Goal: Information Seeking & Learning: Learn about a topic

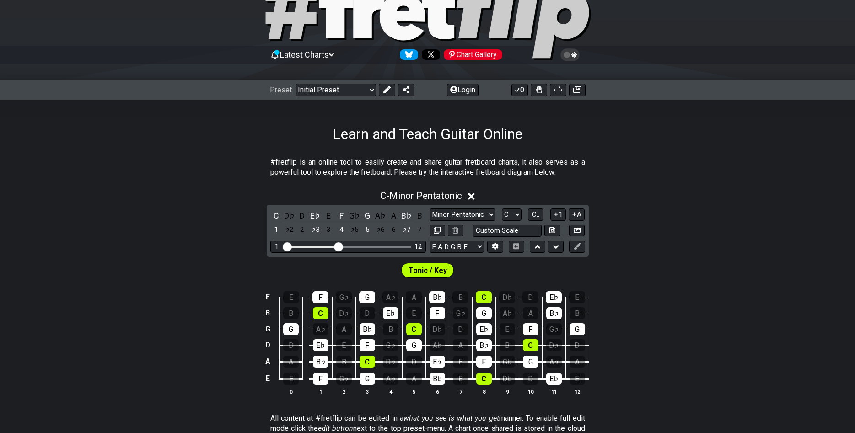
scroll to position [187, 0]
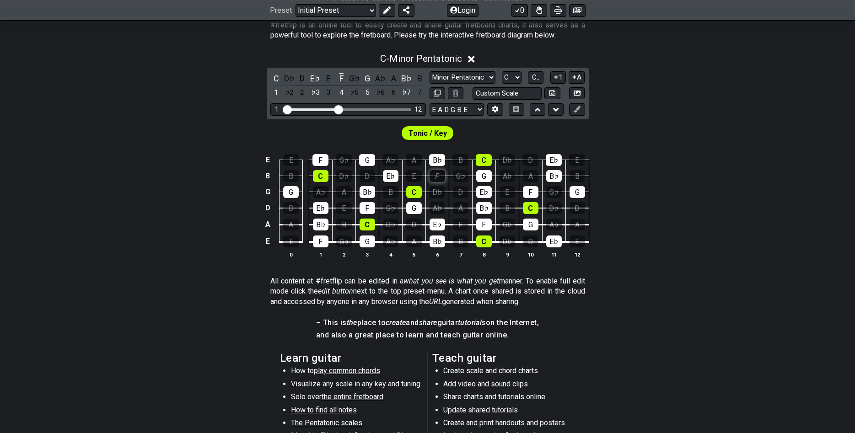
click at [445, 176] on div "F" at bounding box center [438, 176] width 16 height 12
click at [439, 174] on div "F" at bounding box center [438, 176] width 16 height 12
click at [339, 109] on input "Visible fret range" at bounding box center [348, 109] width 130 height 0
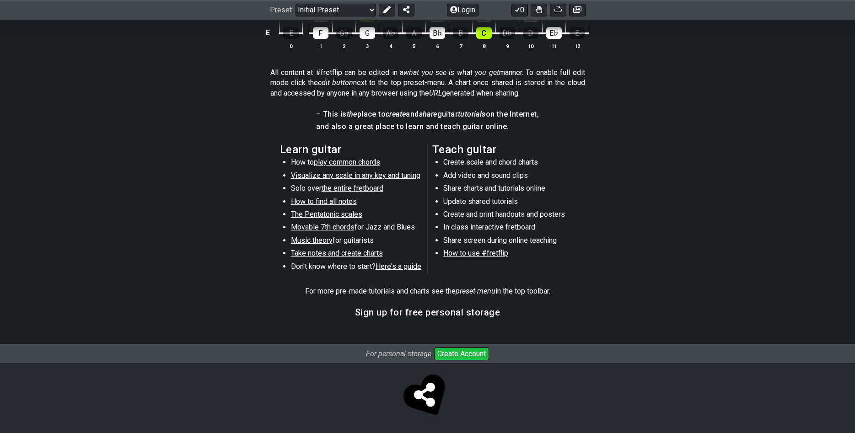
scroll to position [399, 0]
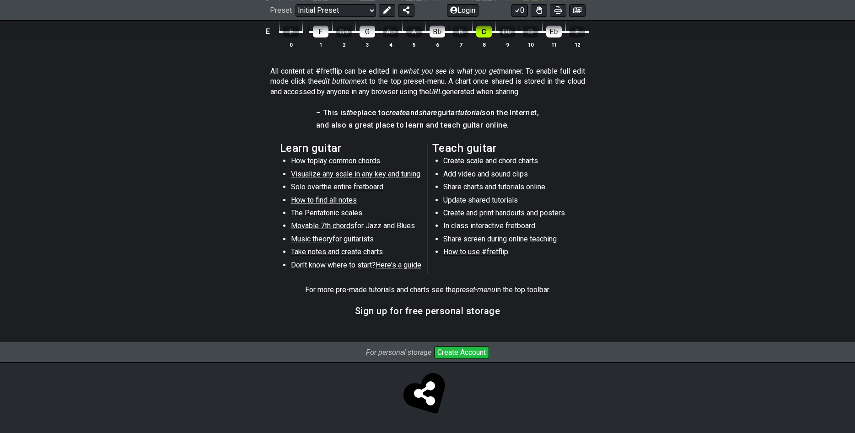
click at [354, 164] on span "play common chords" at bounding box center [347, 160] width 66 height 9
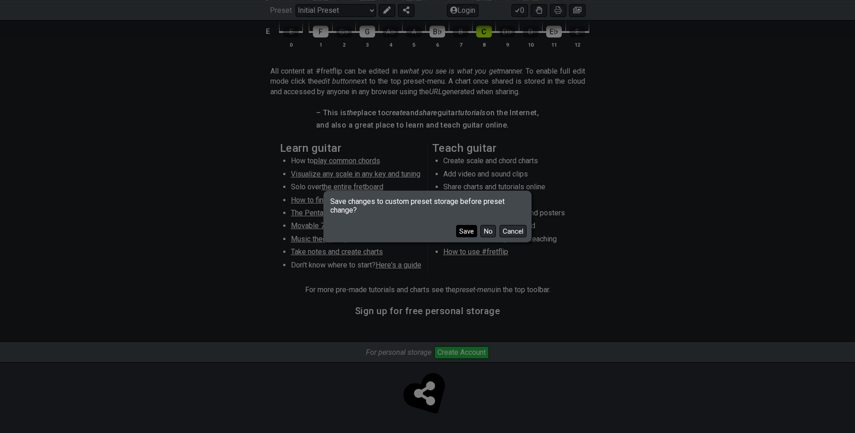
click at [467, 233] on button "Save" at bounding box center [466, 231] width 21 height 12
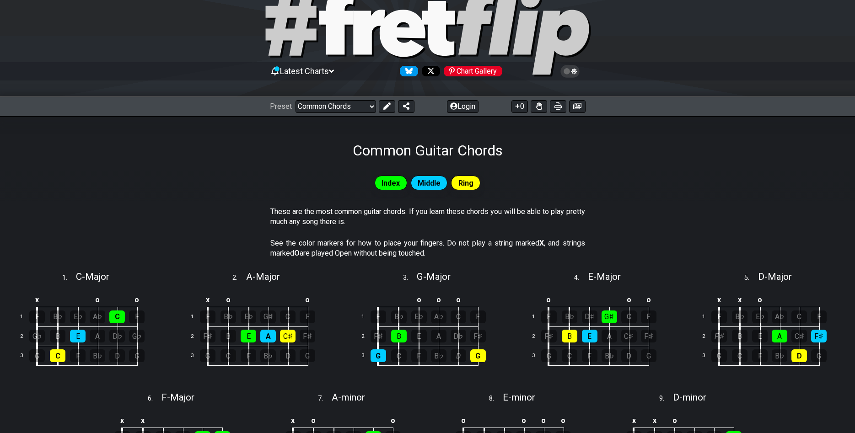
scroll to position [32, 0]
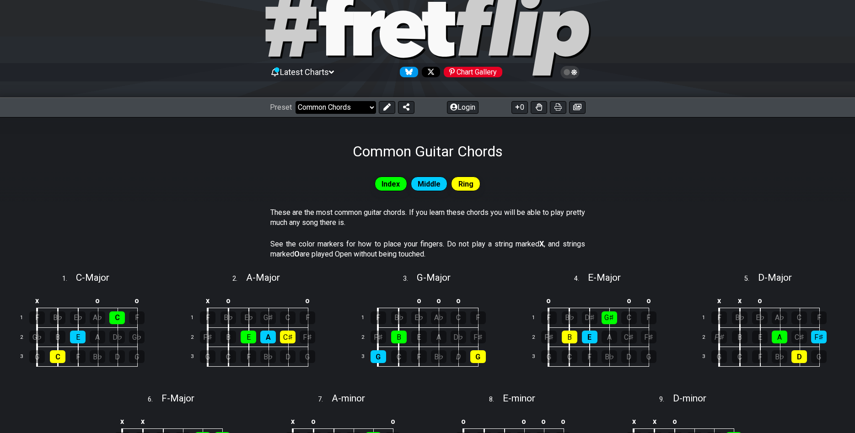
click at [296, 101] on select "Welcome to #fretflip! Initial Preset Learn and Teach Guitar Online Minor Pentat…" at bounding box center [336, 107] width 81 height 13
click option "Common Chords" at bounding box center [0, 0] width 0 height 0
click at [296, 101] on select "Welcome to #fretflip! Initial Preset Learn and Teach Guitar Online Minor Pentat…" at bounding box center [336, 107] width 81 height 13
click option "The 7 Modes" at bounding box center [0, 0] width 0 height 0
select select "/the-7-modes"
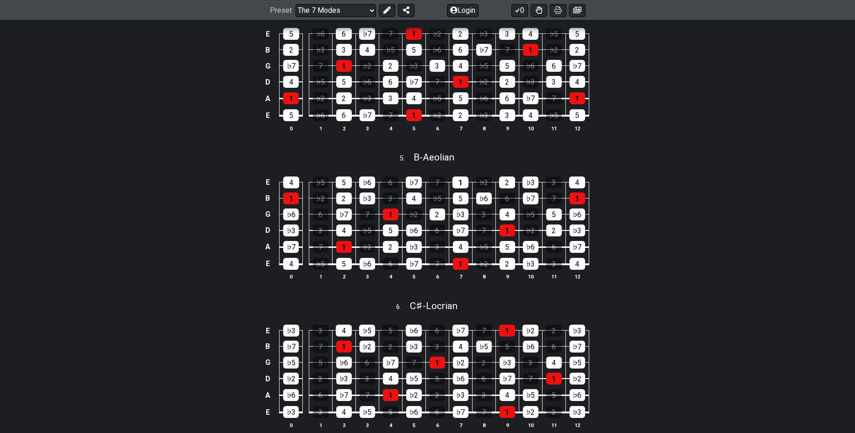
scroll to position [779, 0]
